Goal: Information Seeking & Learning: Learn about a topic

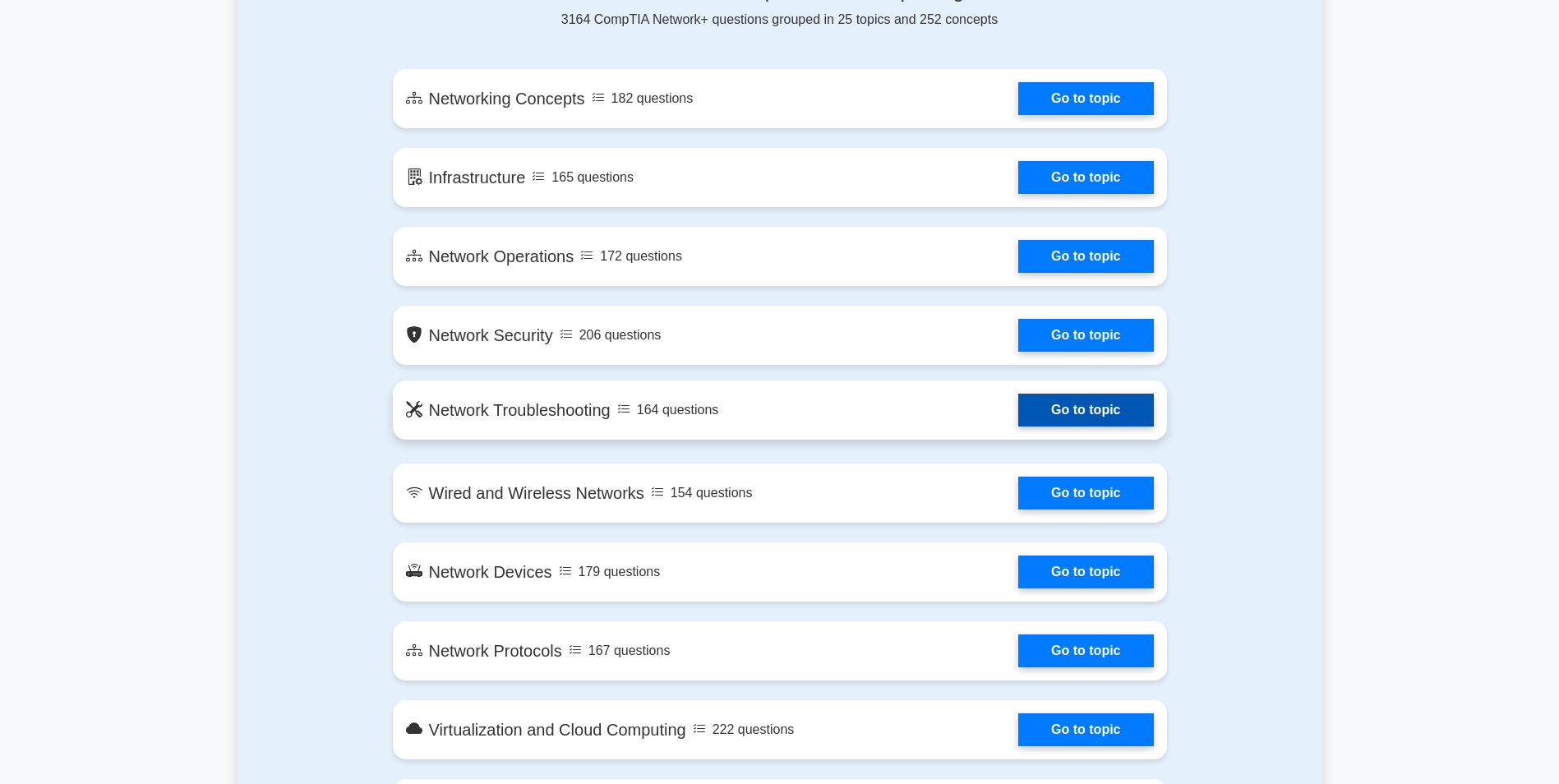
scroll to position [822, 0]
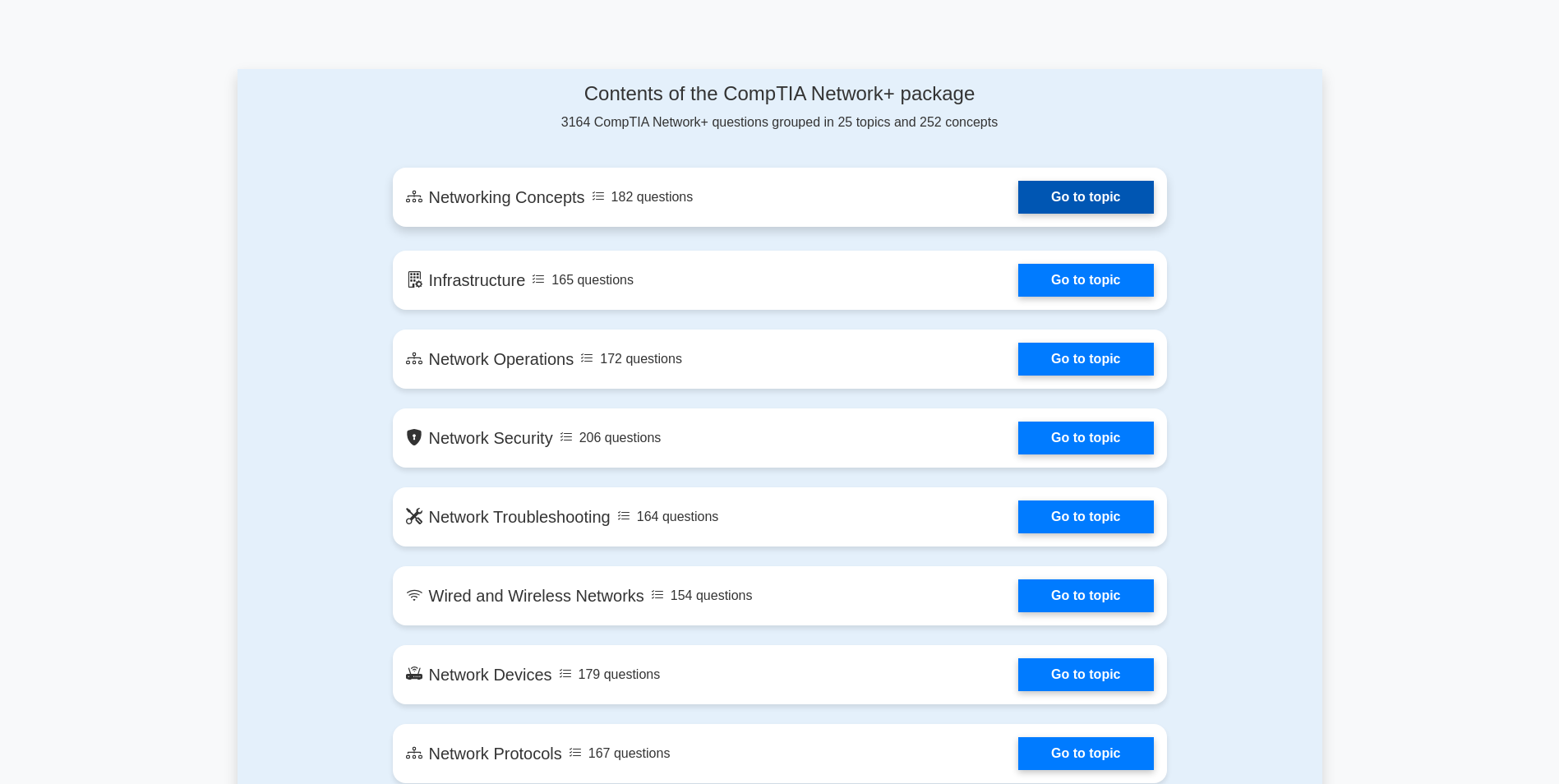
click at [1018, 211] on link "Go to topic" at bounding box center [1085, 197] width 135 height 33
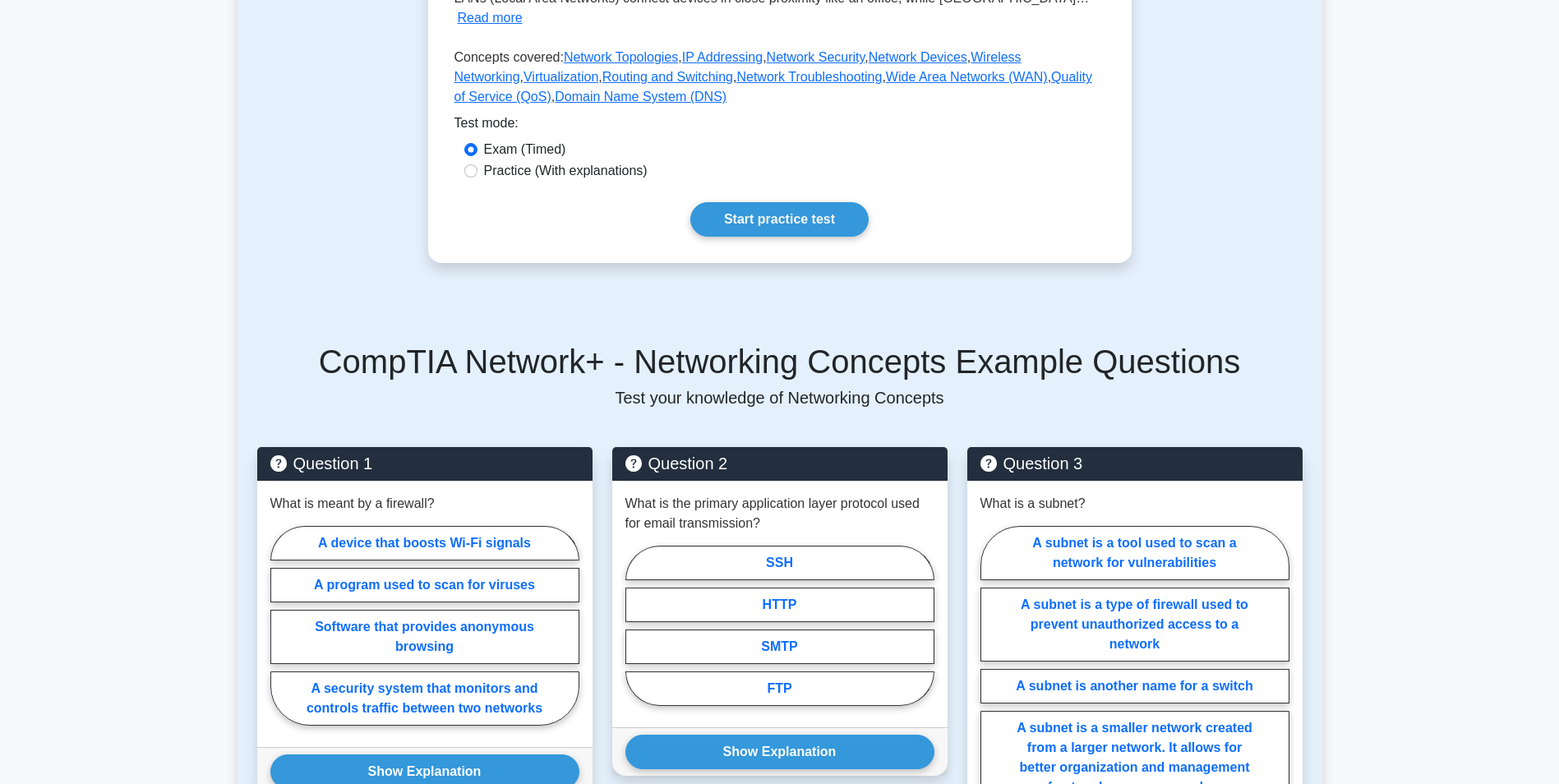
scroll to position [657, 0]
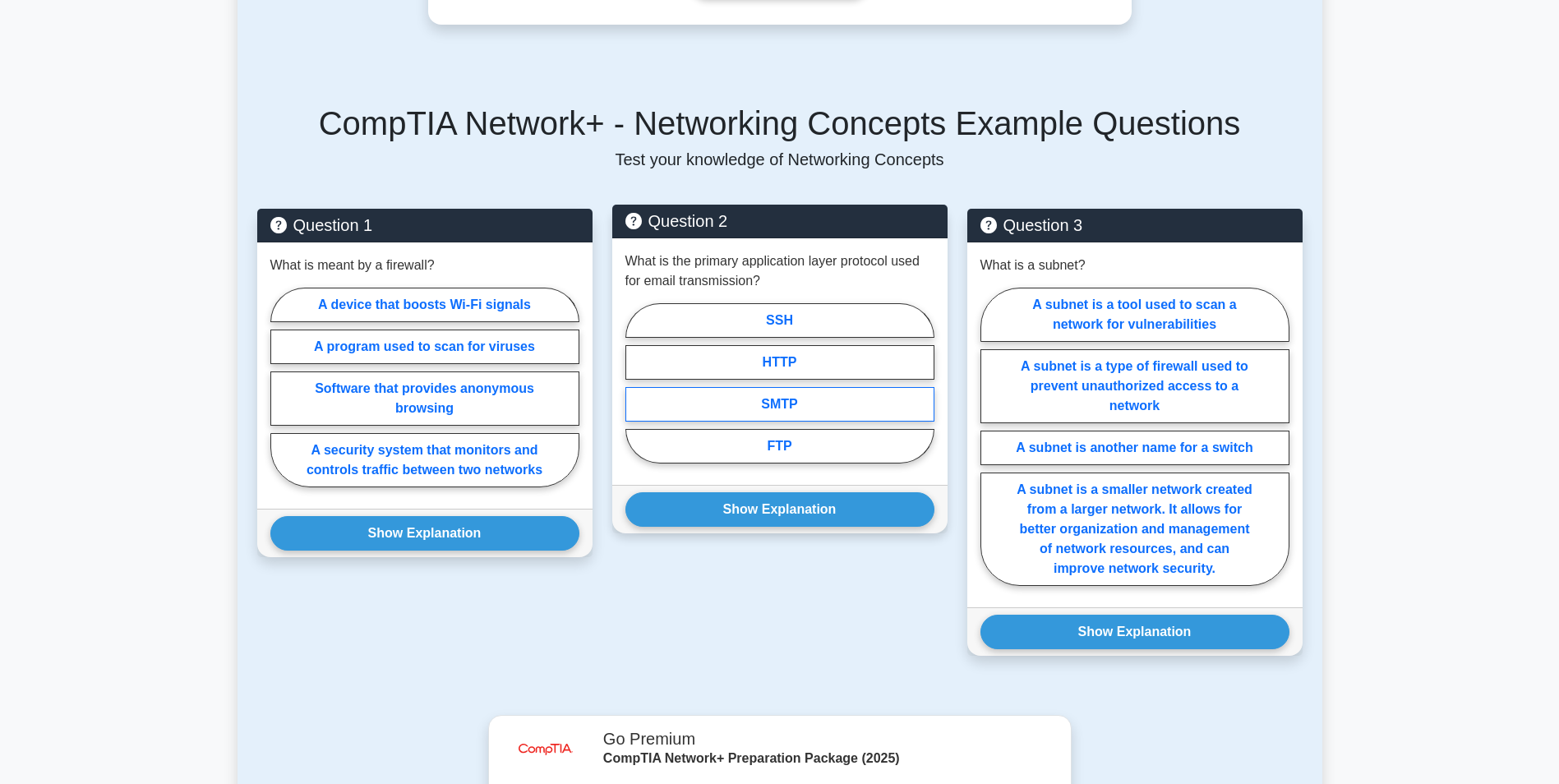
click at [715, 387] on label "SMTP" at bounding box center [780, 405] width 309 height 35
click at [636, 382] on input "SMTP" at bounding box center [630, 387] width 11 height 11
radio input "true"
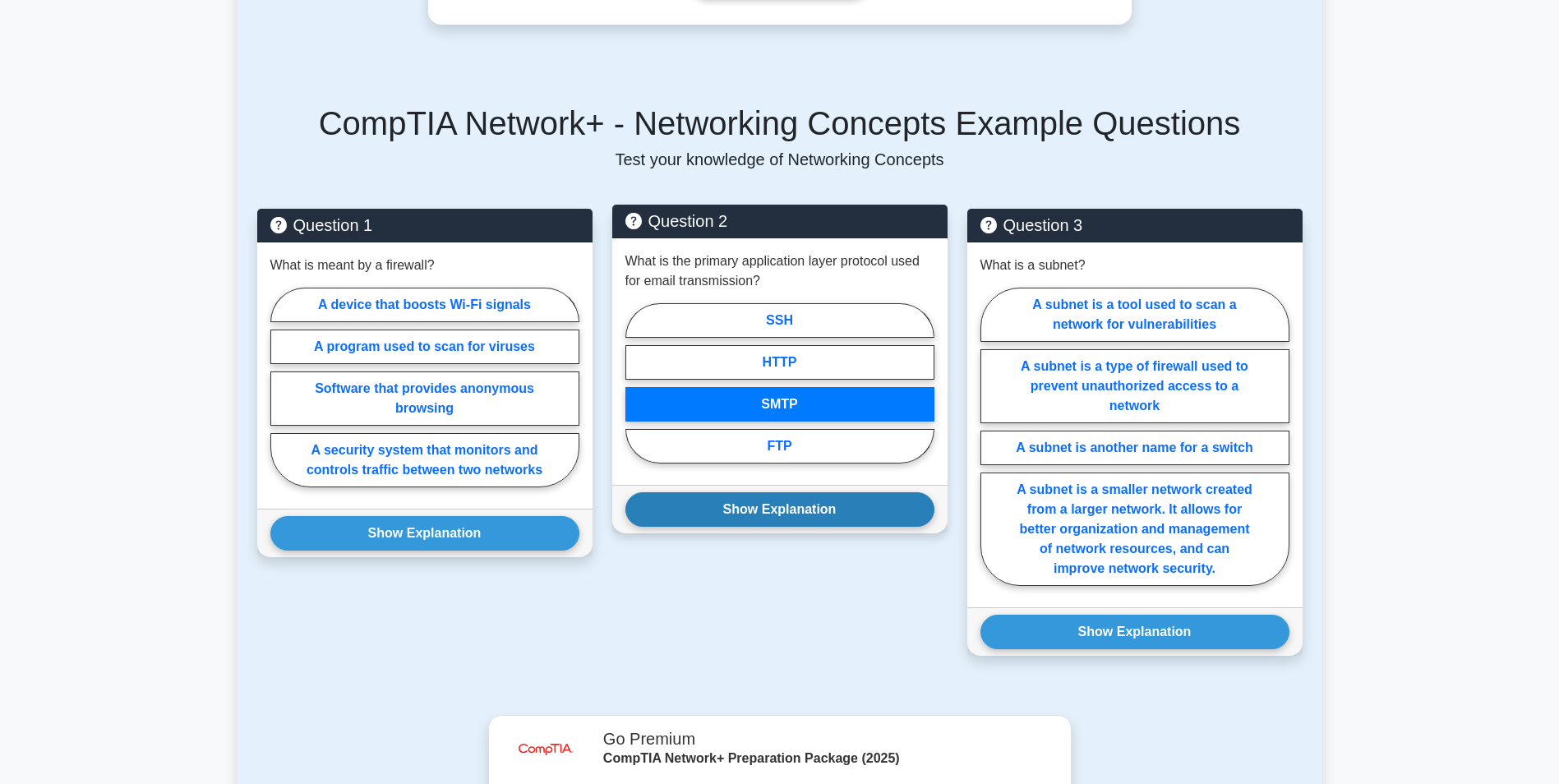
click at [734, 492] on button "Show Explanation" at bounding box center [780, 509] width 309 height 35
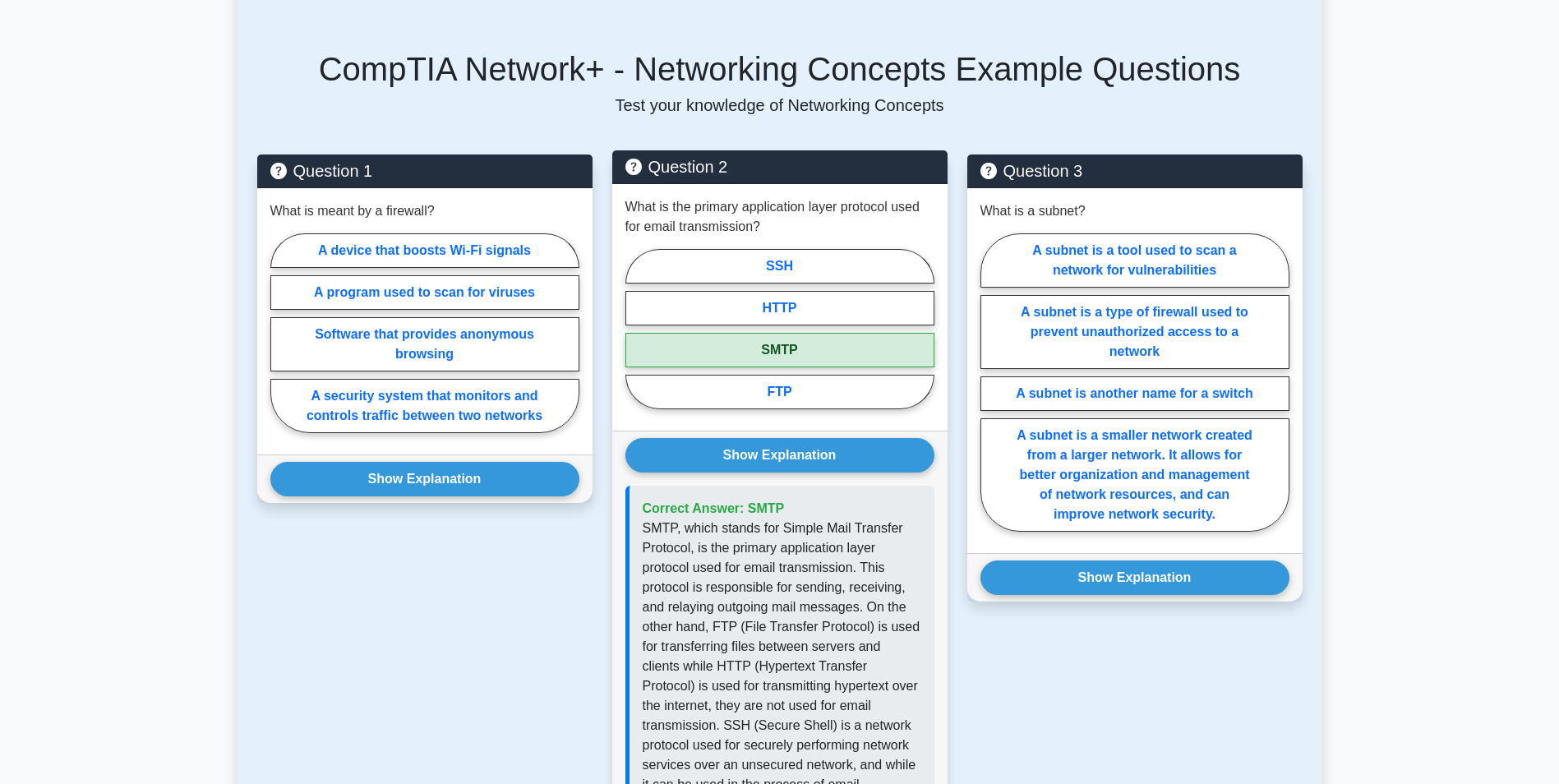
scroll to position [739, 0]
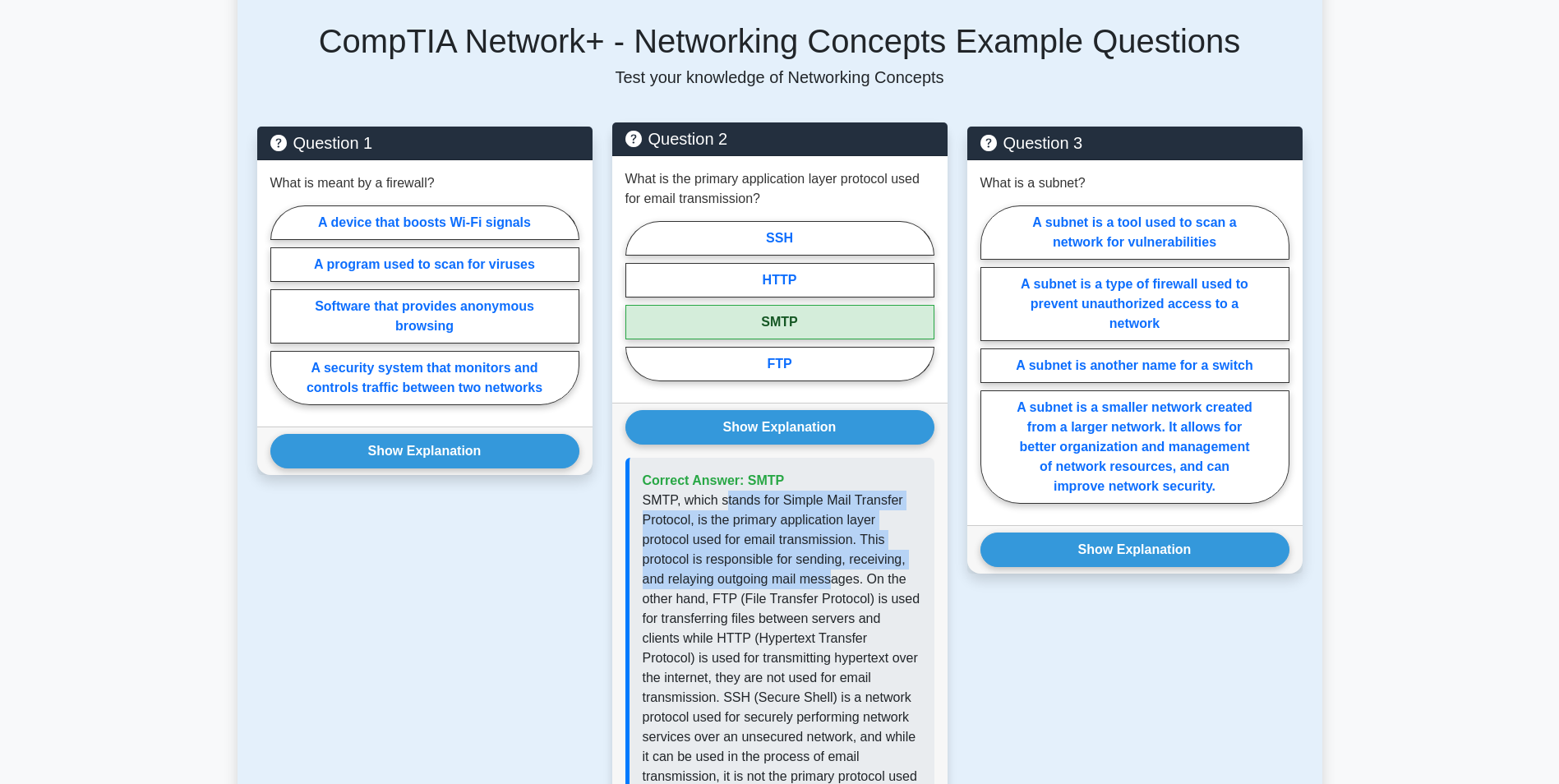
drag, startPoint x: 723, startPoint y: 491, endPoint x: 835, endPoint y: 562, distance: 132.6
click at [835, 562] on p "SMTP, which stands for Simple Mail Transfer Protocol, is the primary applicatio…" at bounding box center [782, 648] width 279 height 316
click at [723, 491] on p "SMTP, which stands for Simple Mail Transfer Protocol, is the primary applicatio…" at bounding box center [782, 648] width 279 height 316
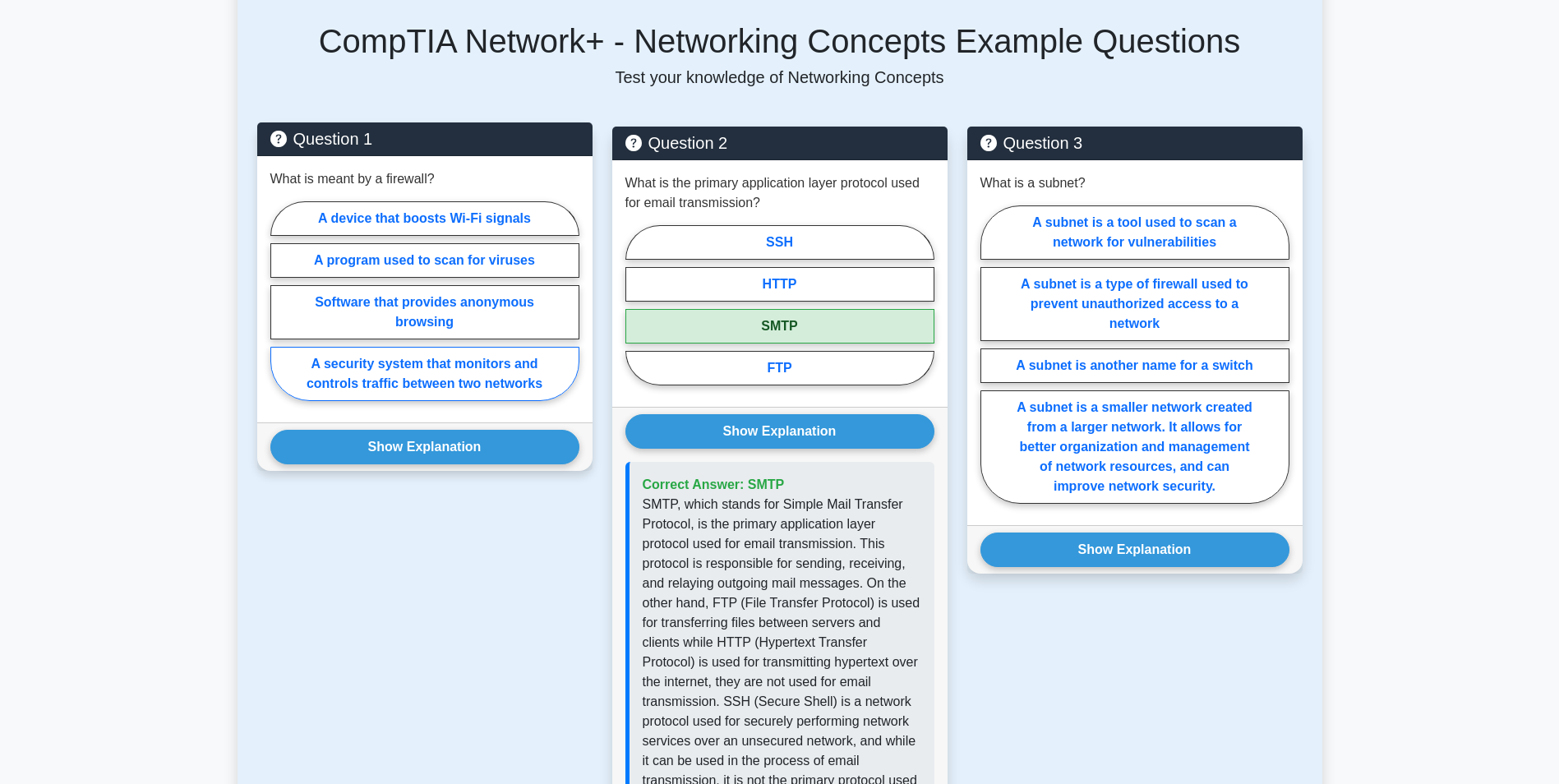
click at [475, 369] on label "A security system that monitors and controls traffic between two networks" at bounding box center [424, 374] width 309 height 54
click at [281, 312] on input "A security system that monitors and controls traffic between two networks" at bounding box center [275, 306] width 11 height 11
radio input "true"
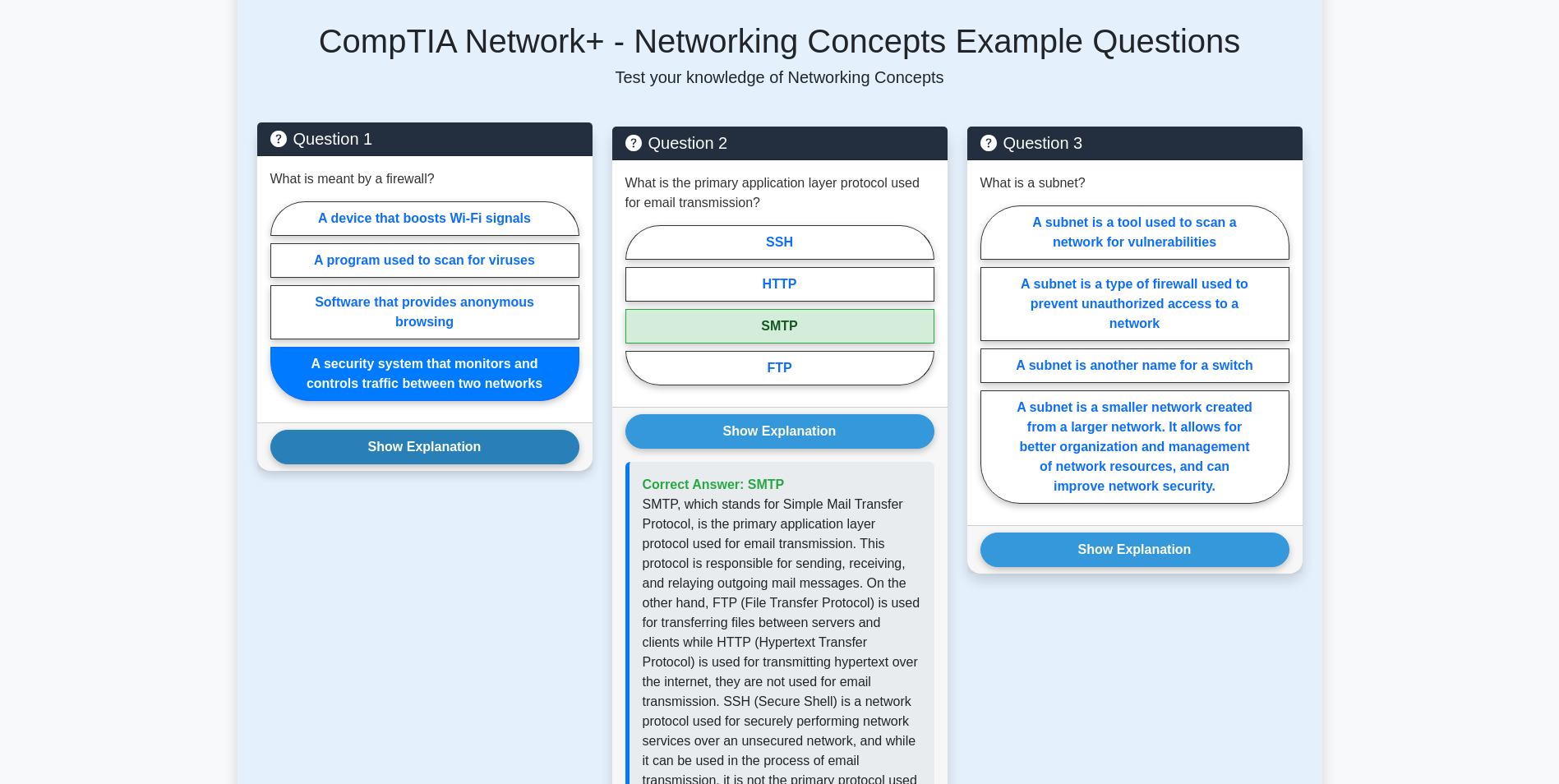
click at [490, 430] on button "Show Explanation" at bounding box center [424, 447] width 309 height 35
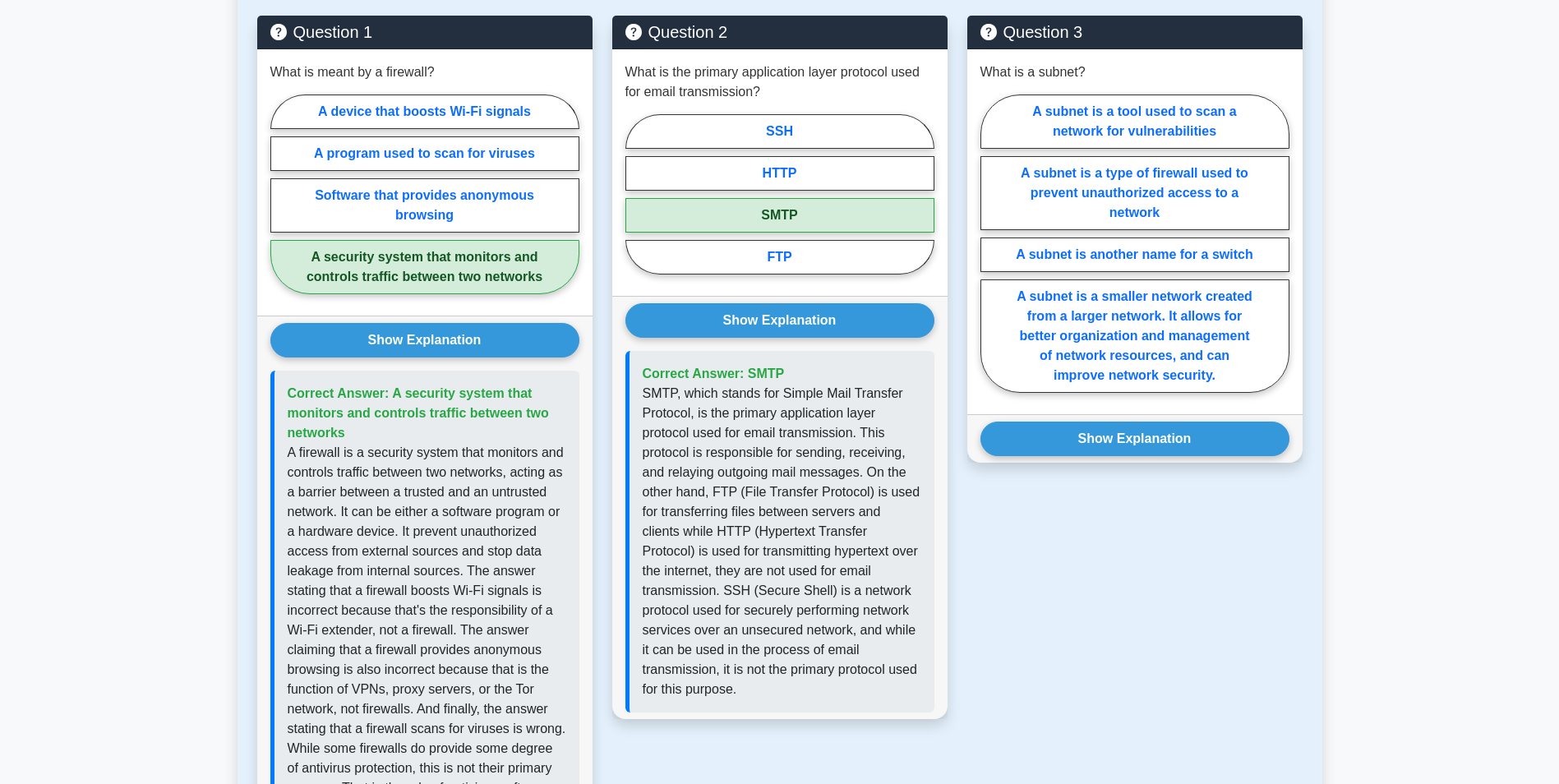
scroll to position [822, 0]
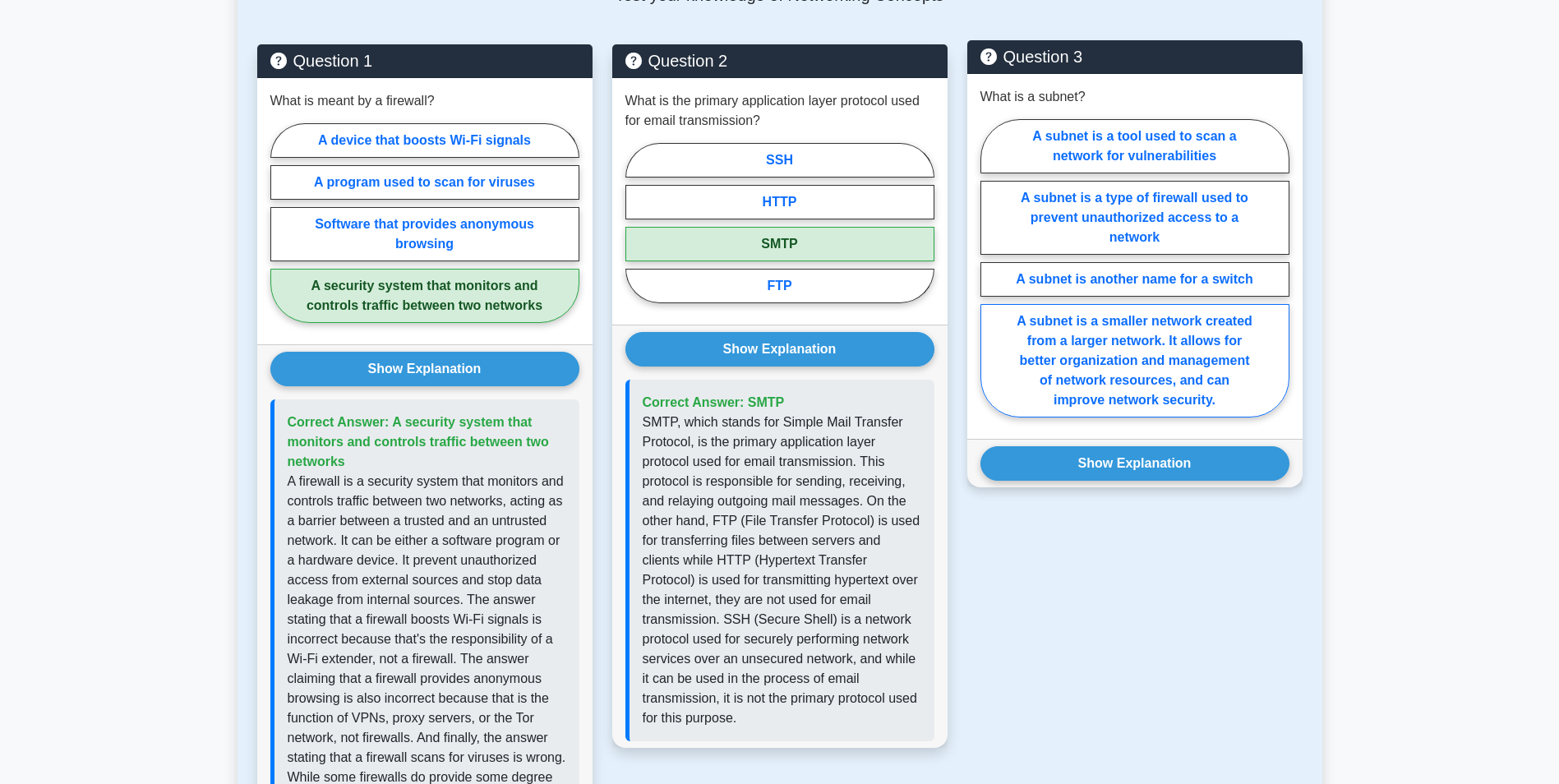
click at [1188, 358] on label "A subnet is a smaller network created from a larger network. It allows for bett…" at bounding box center [1134, 360] width 309 height 113
click at [991, 279] on input "A subnet is a smaller network created from a larger network. It allows for bett…" at bounding box center [985, 273] width 11 height 11
radio input "true"
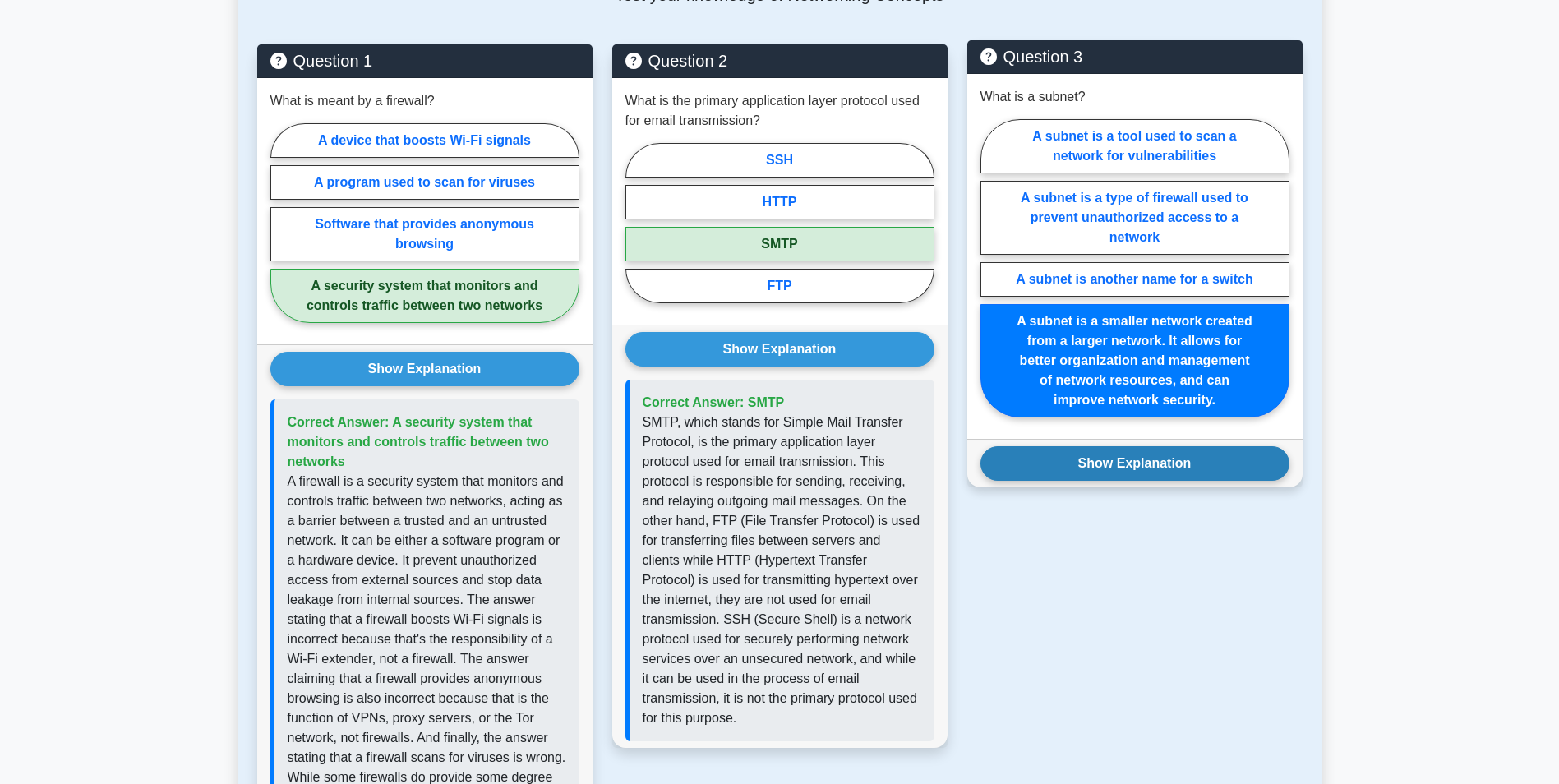
click at [1199, 446] on button "Show Explanation" at bounding box center [1134, 464] width 309 height 35
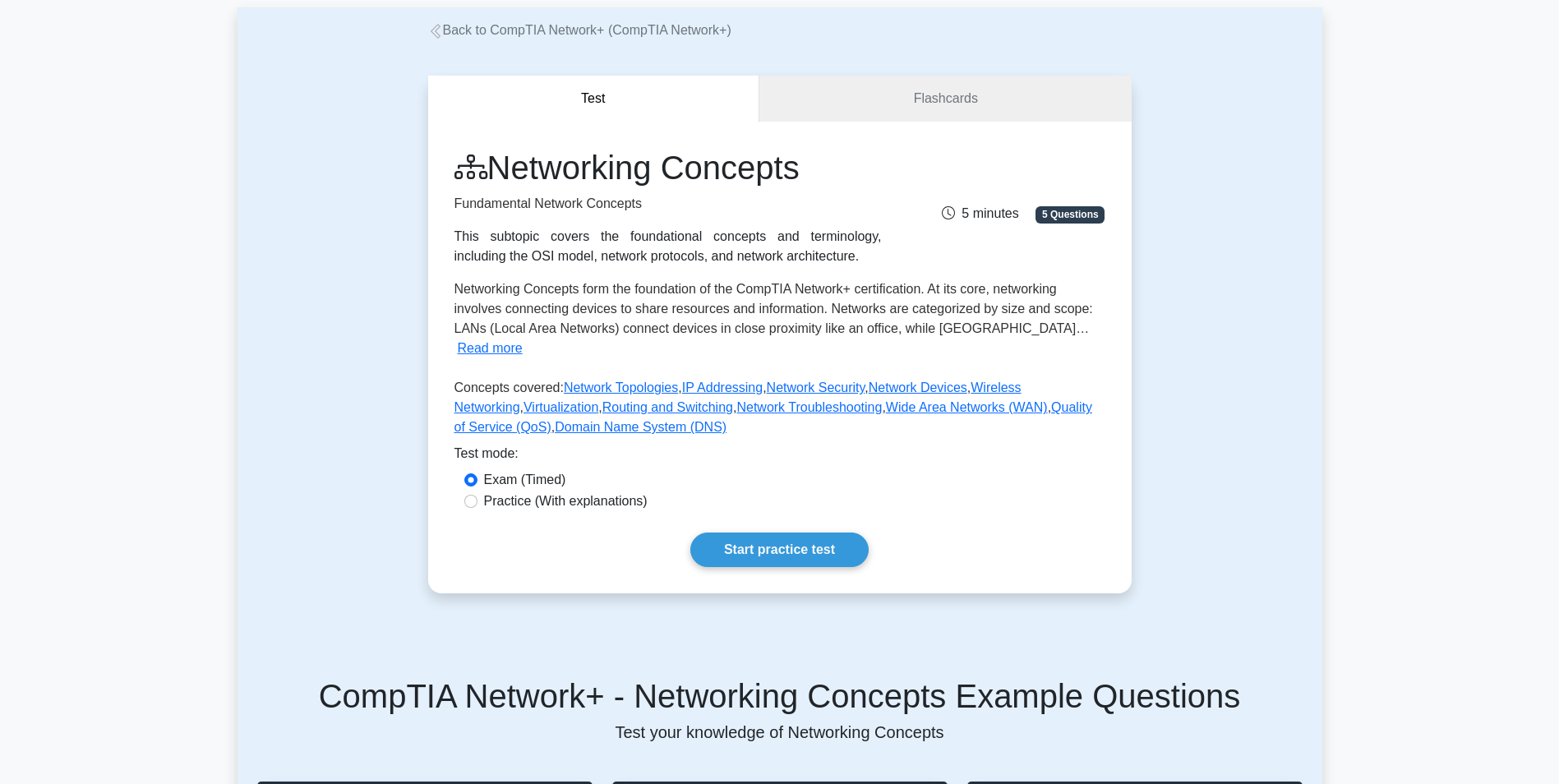
scroll to position [0, 0]
